Goal: Information Seeking & Learning: Learn about a topic

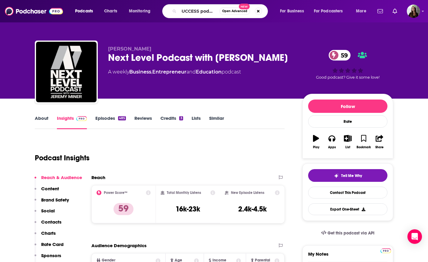
type input "SUCCESS podcast"
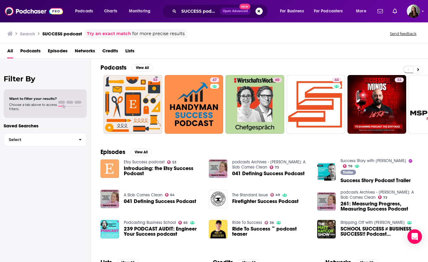
scroll to position [3, 0]
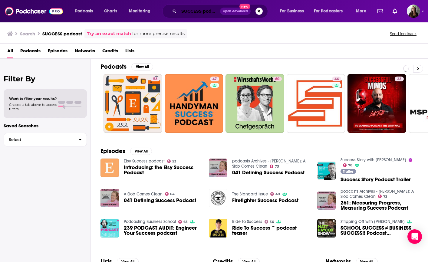
click at [193, 10] on input "SUCCESS podcast" at bounding box center [199, 11] width 41 height 10
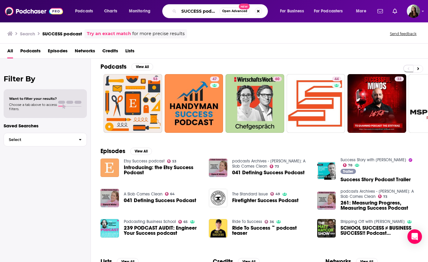
click at [193, 10] on input "SUCCESS podcast" at bounding box center [199, 11] width 41 height 10
type input "unscripted"
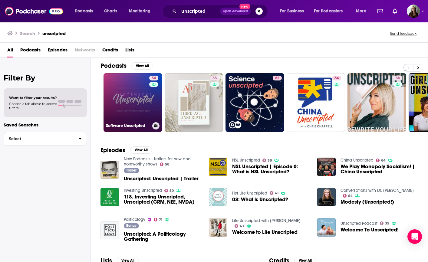
click at [133, 99] on link "54 Software Unscripted" at bounding box center [133, 102] width 59 height 59
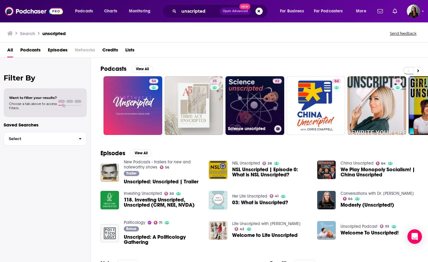
scroll to position [0, 4]
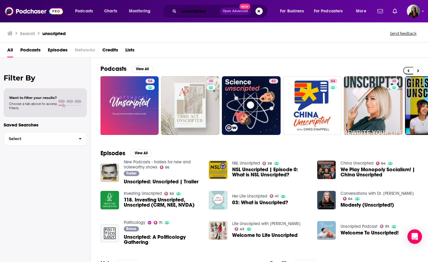
click at [207, 11] on input "unscripted" at bounding box center [199, 11] width 41 height 10
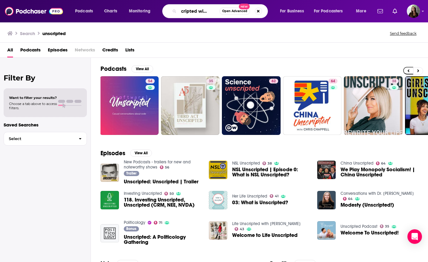
scroll to position [0, 11]
type input "unscripted with [PERSON_NAME]"
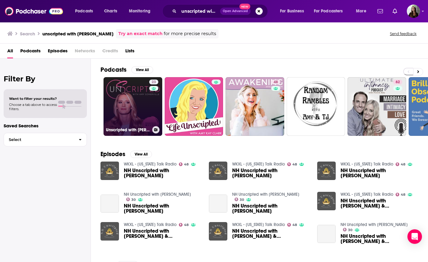
click at [135, 107] on link "23 Unscripted with [PERSON_NAME]" at bounding box center [133, 106] width 59 height 59
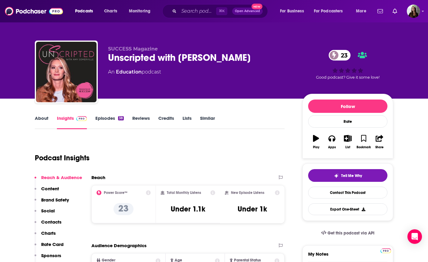
scroll to position [7, 0]
